Goal: Task Accomplishment & Management: Manage account settings

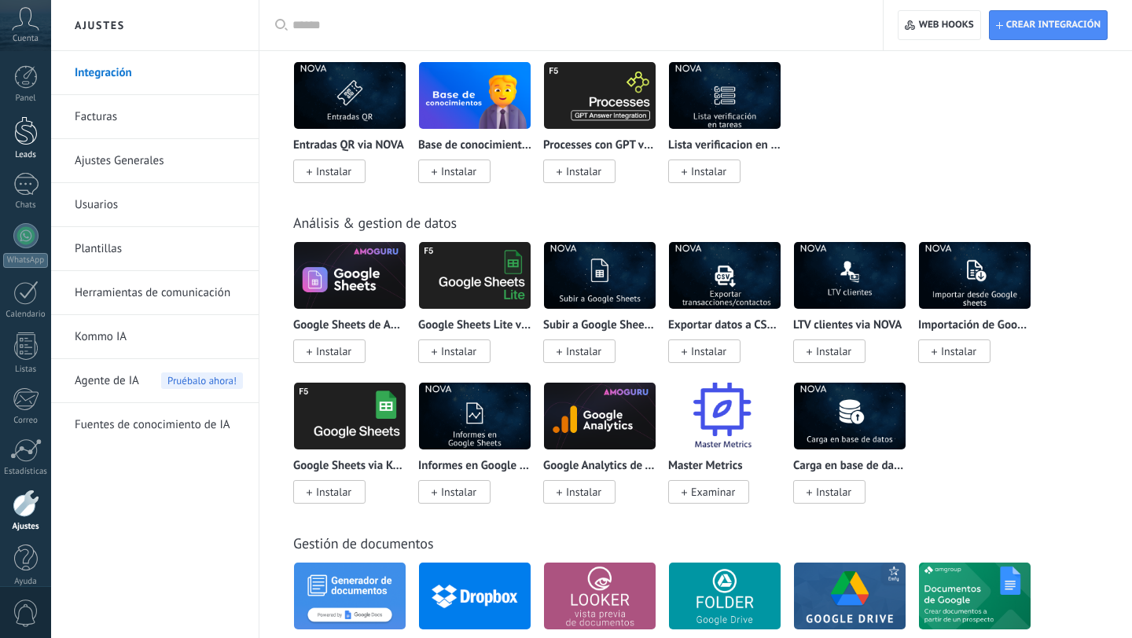
scroll to position [3868, 0]
click at [20, 142] on div at bounding box center [26, 130] width 24 height 29
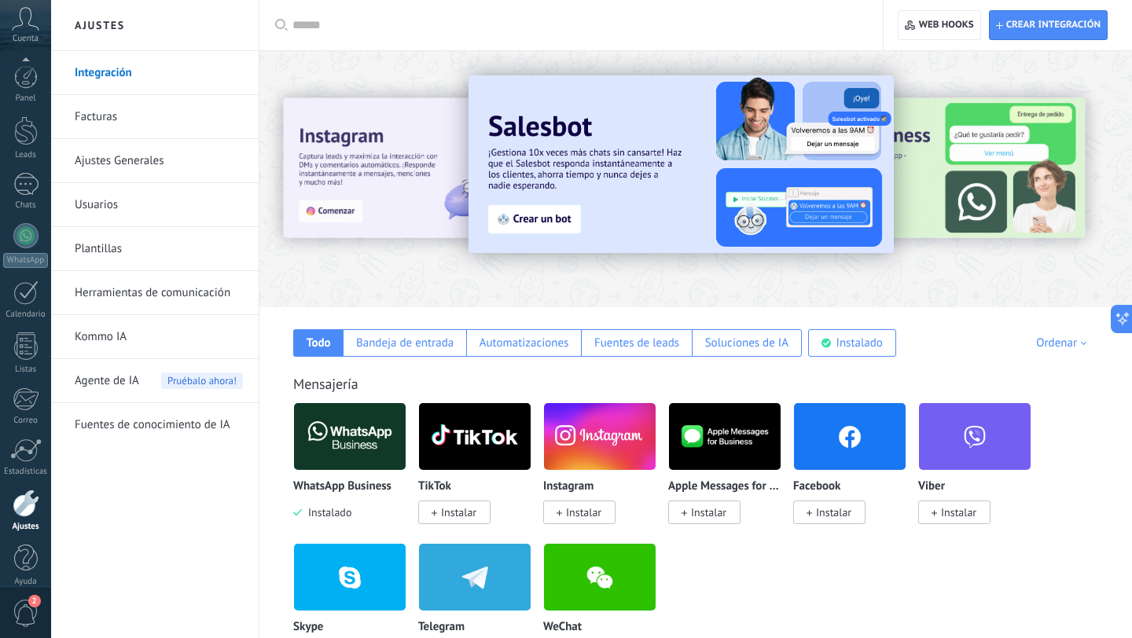
scroll to position [16, 0]
click at [31, 116] on div at bounding box center [26, 115] width 24 height 29
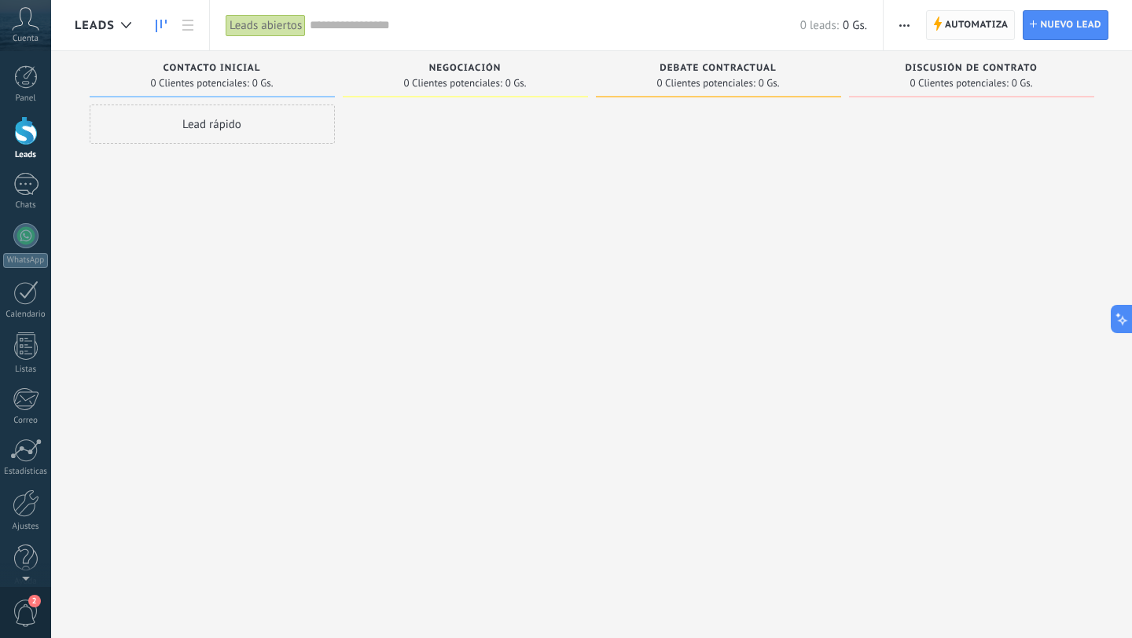
click at [995, 17] on span "Automatiza" at bounding box center [977, 25] width 64 height 28
